Goal: Navigation & Orientation: Locate item on page

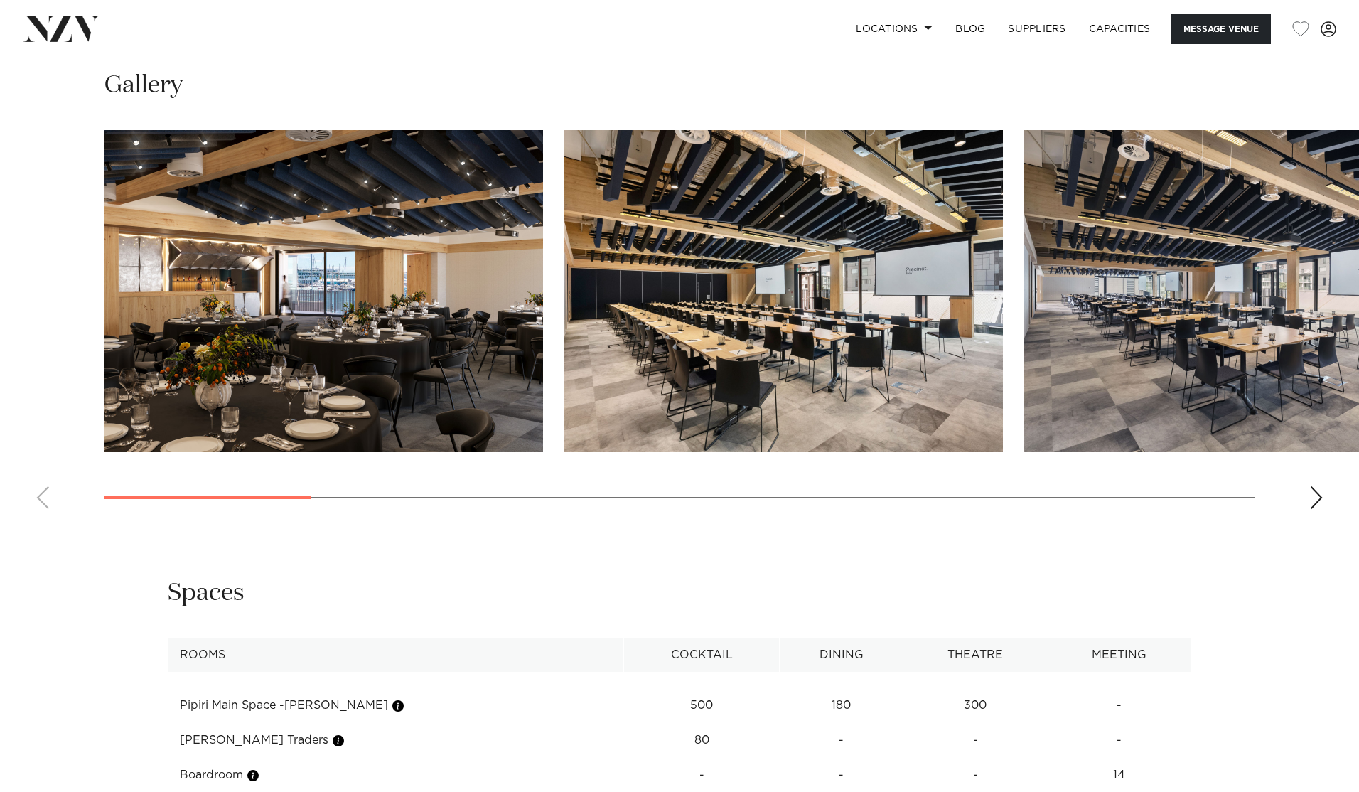
scroll to position [1481, 0]
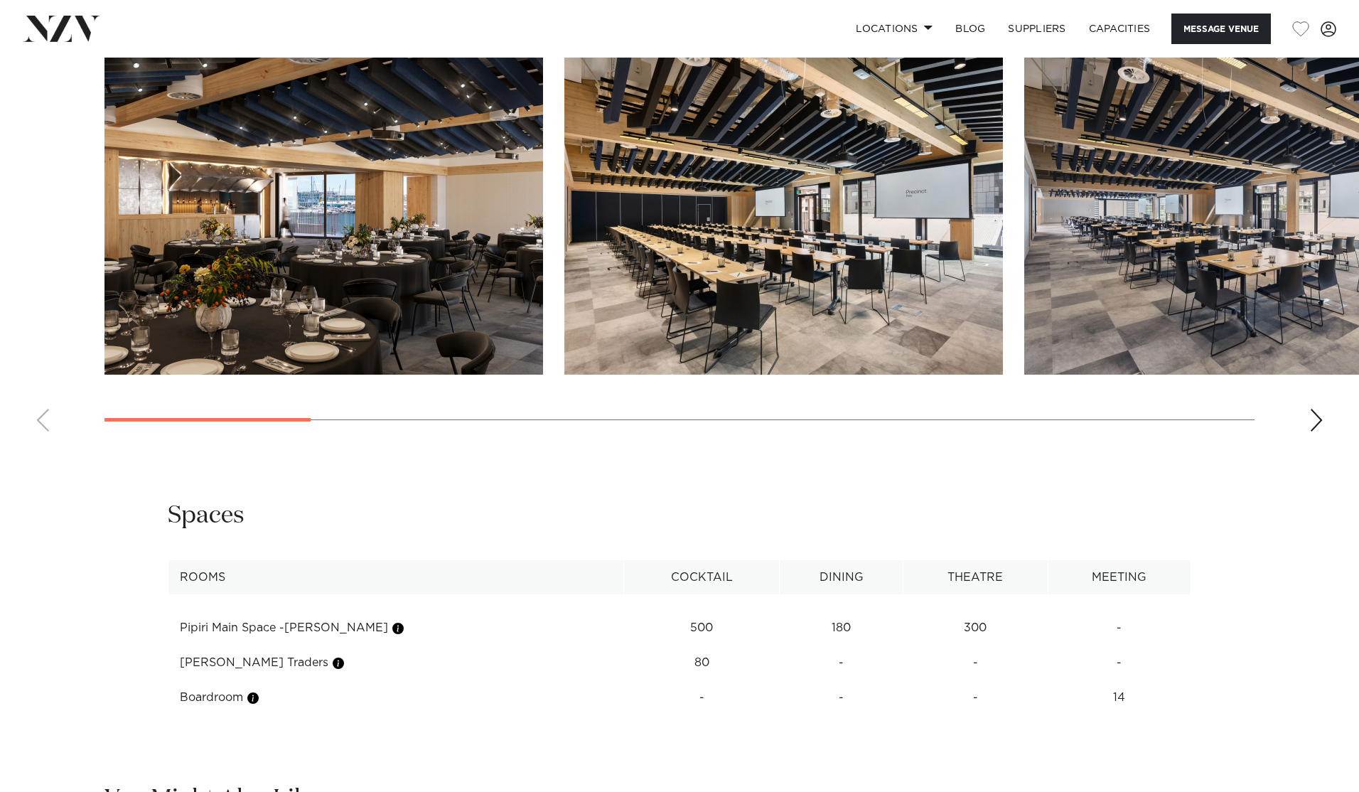
click at [426, 290] on img "1 / 14" at bounding box center [323, 214] width 439 height 322
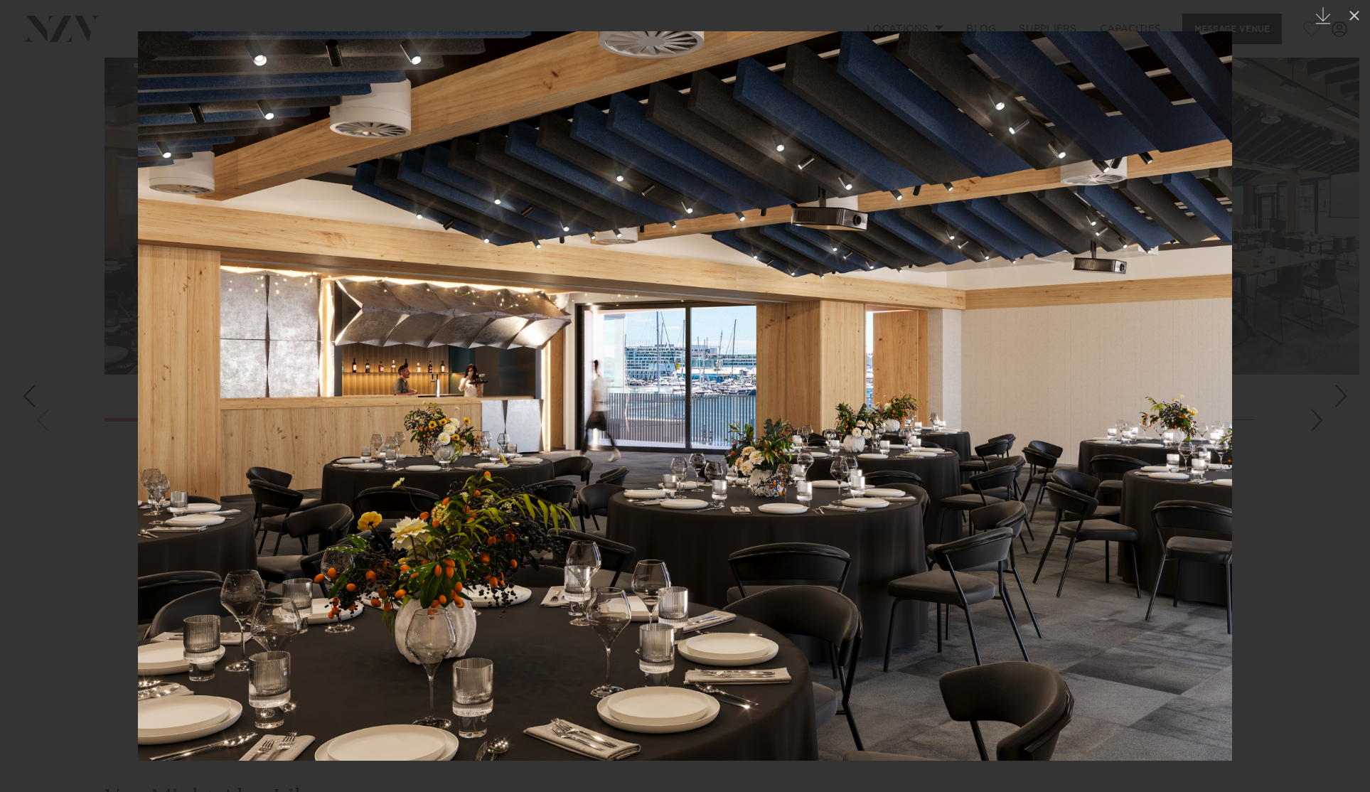
click at [1316, 424] on div at bounding box center [685, 396] width 1370 height 792
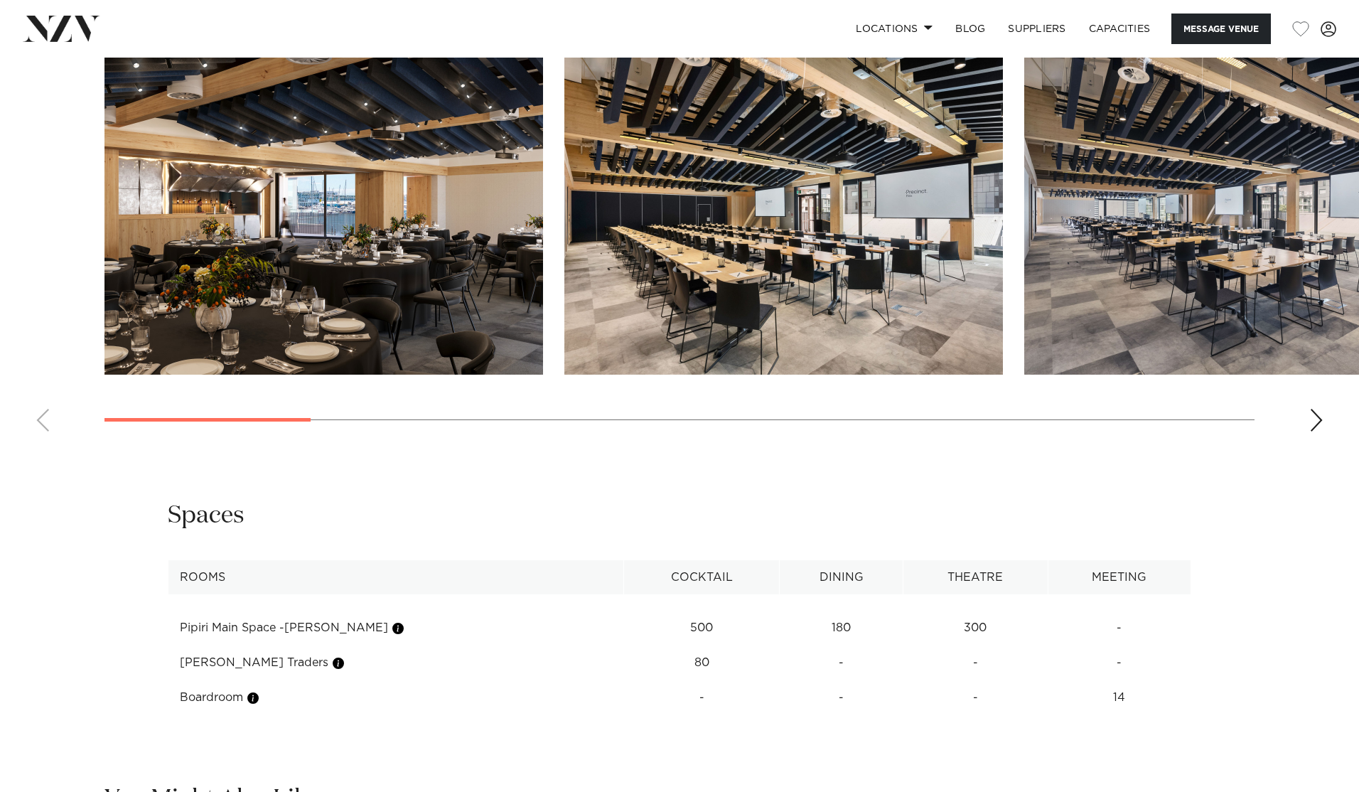
click at [1319, 423] on div "Next slide" at bounding box center [1316, 420] width 14 height 23
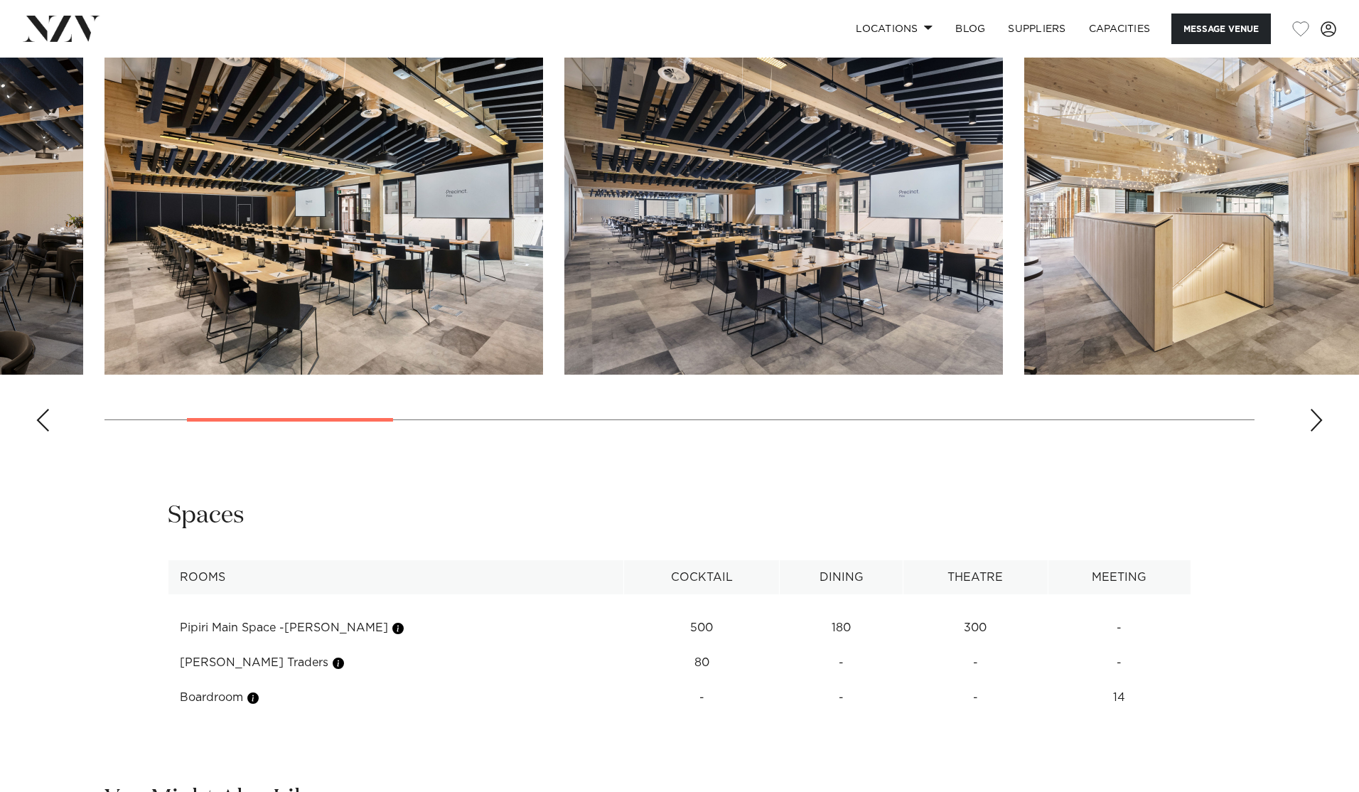
click at [1319, 423] on div "Next slide" at bounding box center [1316, 420] width 14 height 23
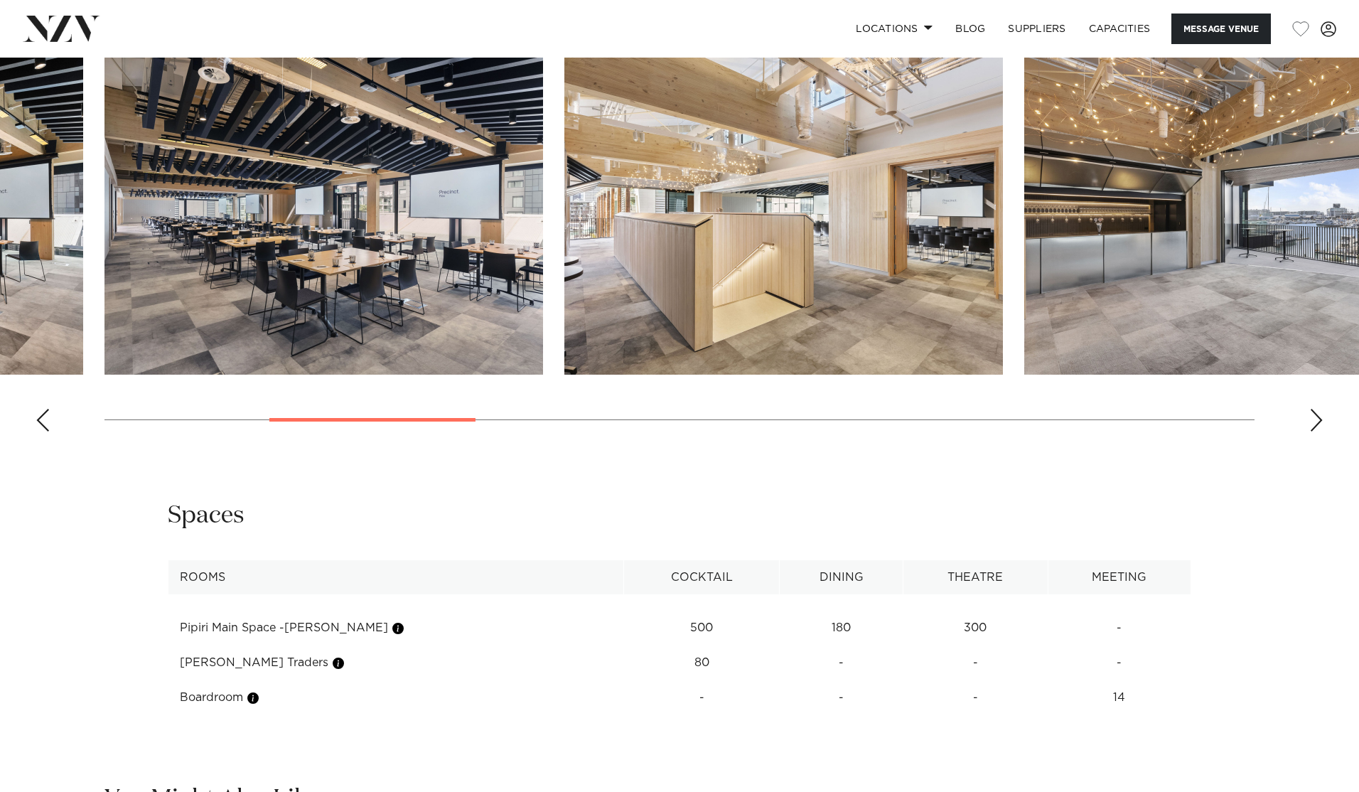
click at [1319, 423] on div "Next slide" at bounding box center [1316, 420] width 14 height 23
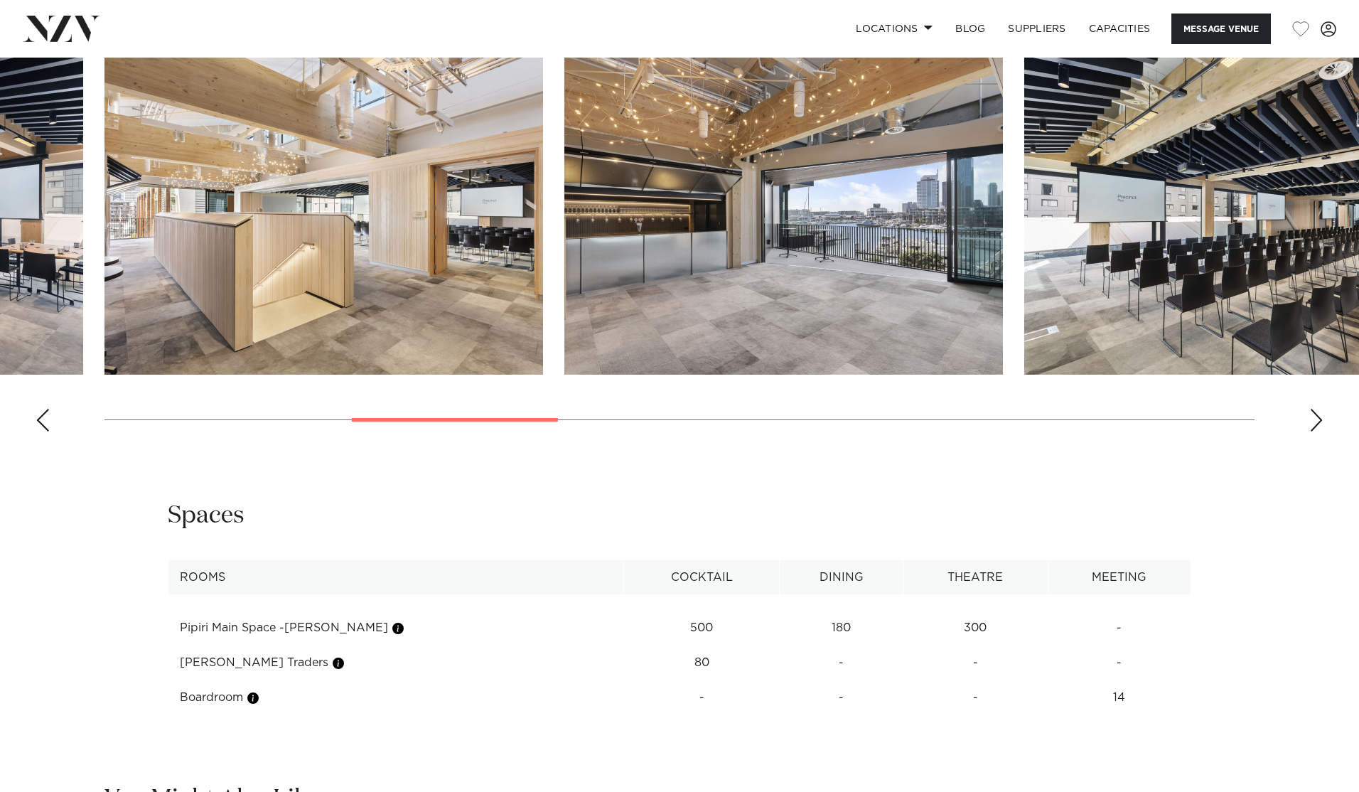
click at [1319, 423] on div "Next slide" at bounding box center [1316, 420] width 14 height 23
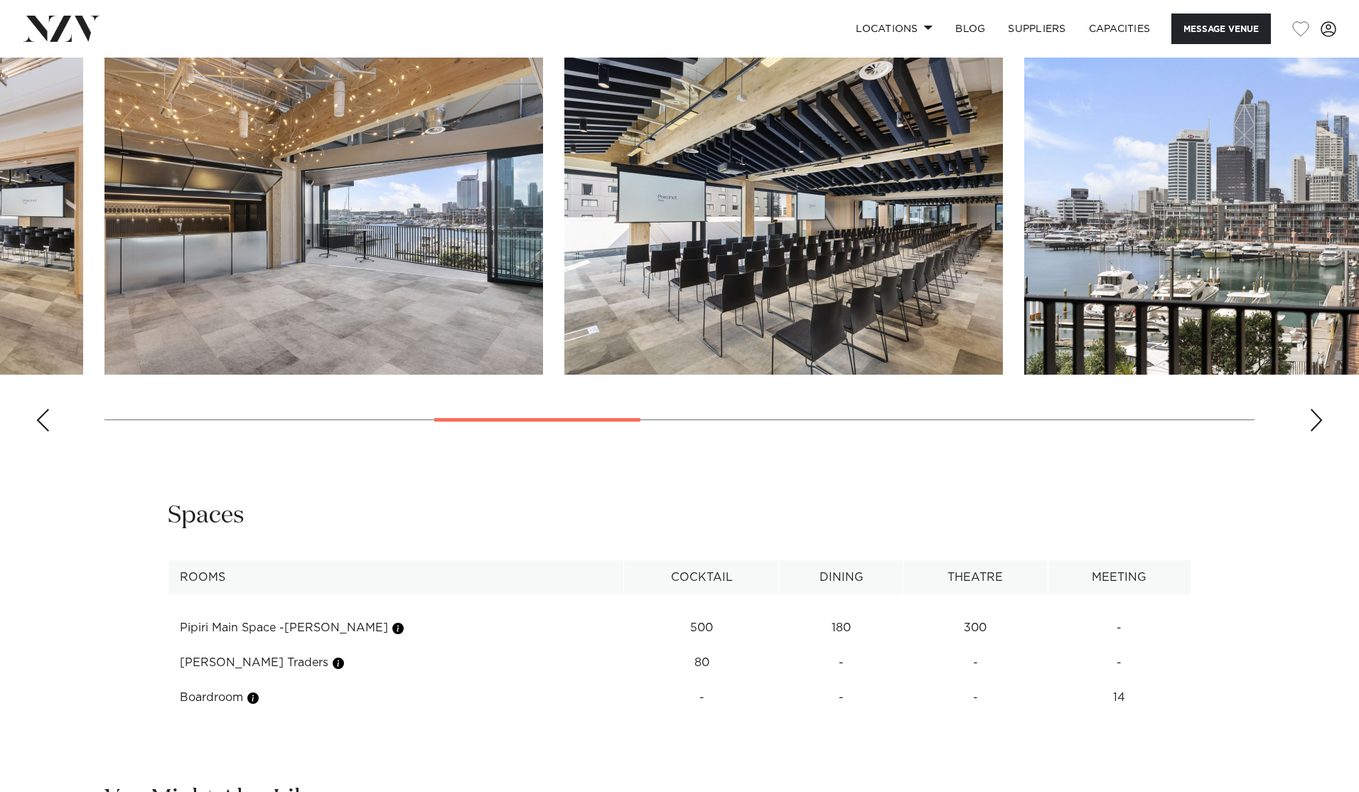
click at [1319, 423] on div "Next slide" at bounding box center [1316, 420] width 14 height 23
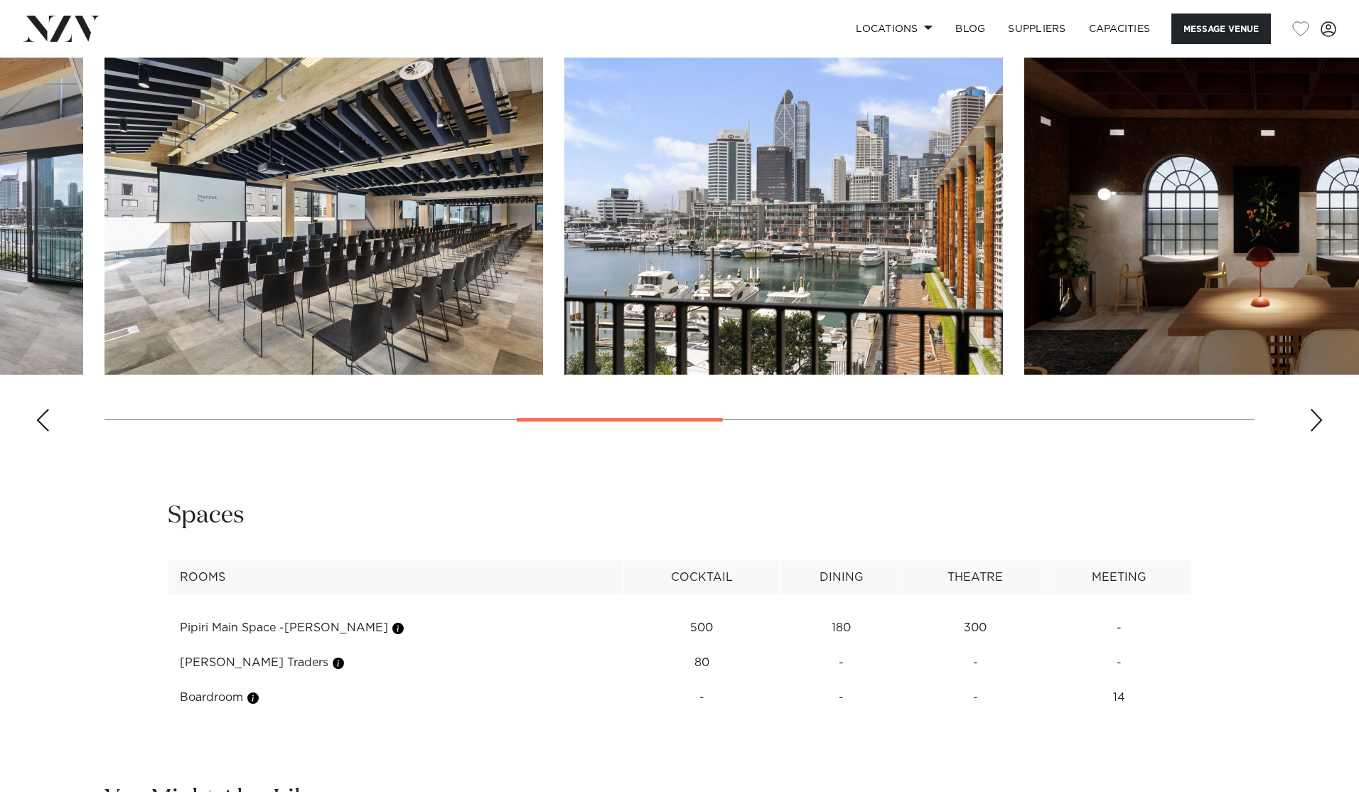
click at [1319, 423] on div "Next slide" at bounding box center [1316, 420] width 14 height 23
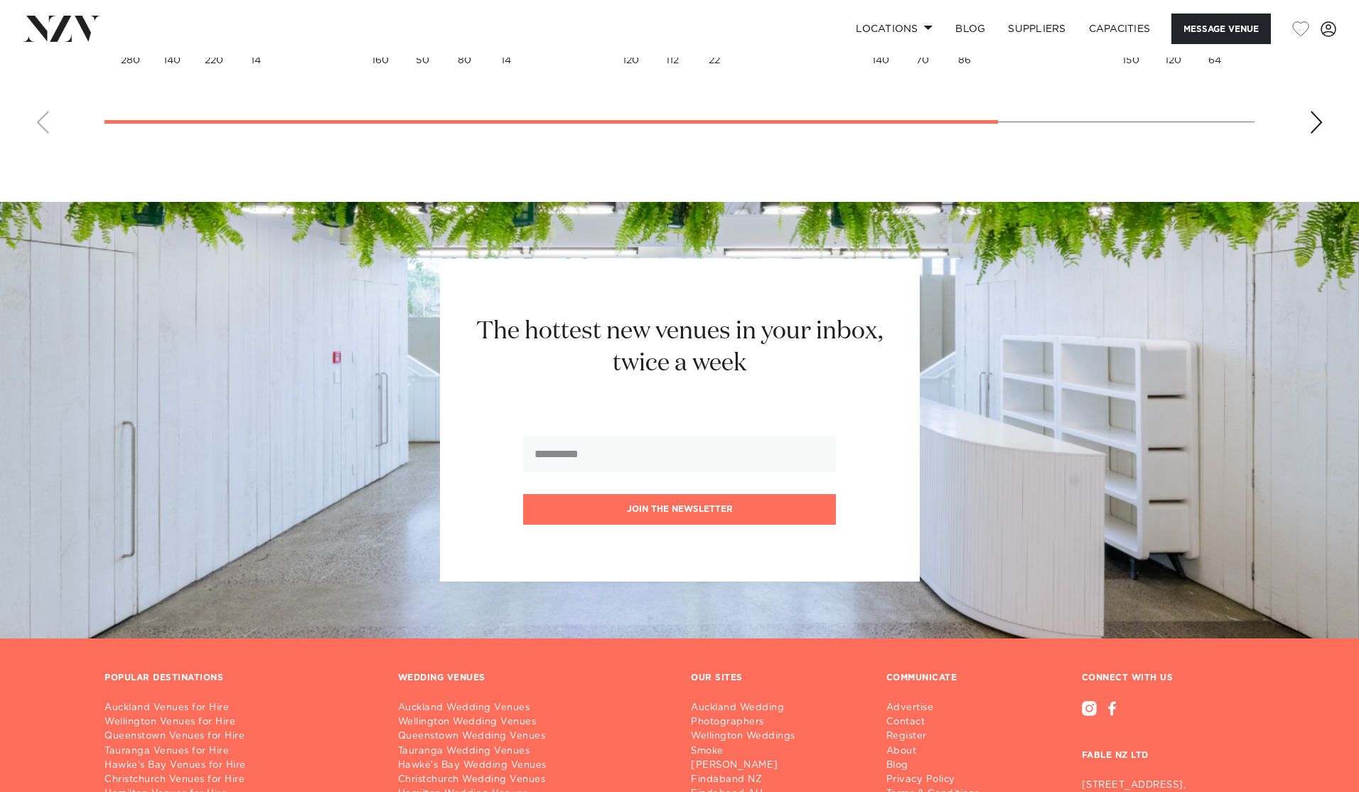
scroll to position [2982, 0]
